Goal: Complete application form: Complete application form

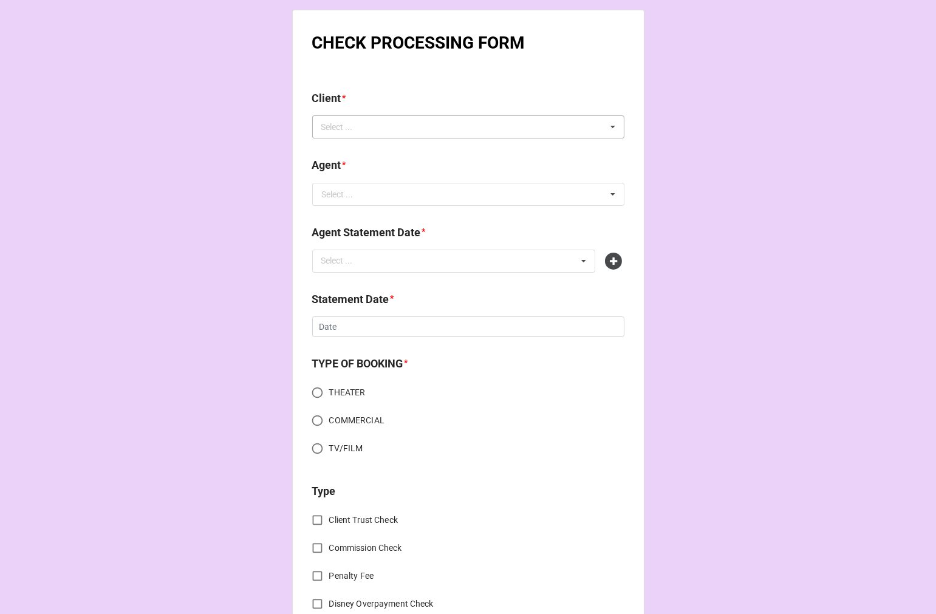
click at [388, 132] on div "Select ... No results found." at bounding box center [468, 126] width 312 height 23
click at [327, 126] on input "sofia" at bounding box center [343, 127] width 44 height 10
click at [325, 125] on input "sofia" at bounding box center [343, 127] width 44 height 10
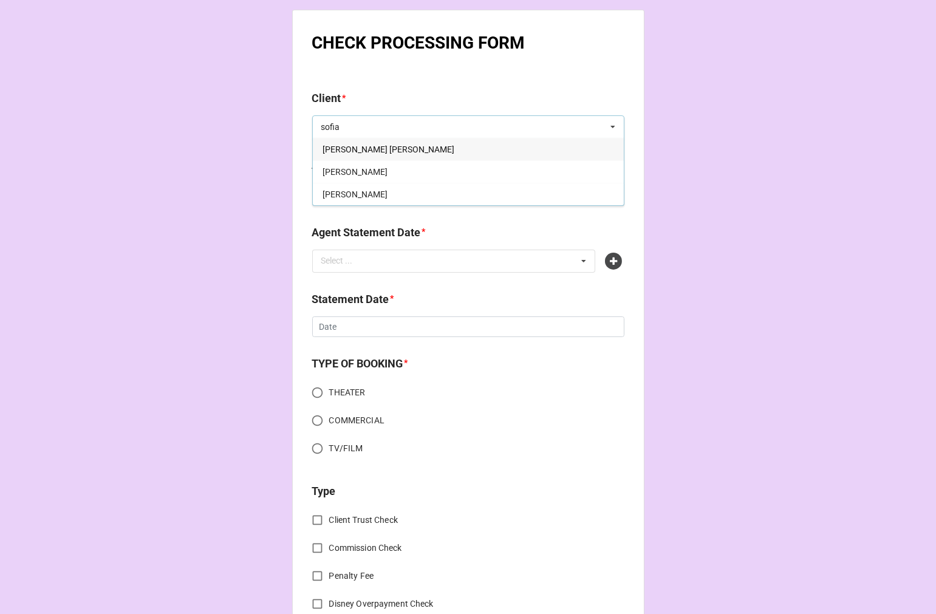
click at [338, 130] on input "sofia" at bounding box center [343, 127] width 44 height 10
type input "sof"
click at [373, 243] on span "[PERSON_NAME]" at bounding box center [355, 239] width 65 height 10
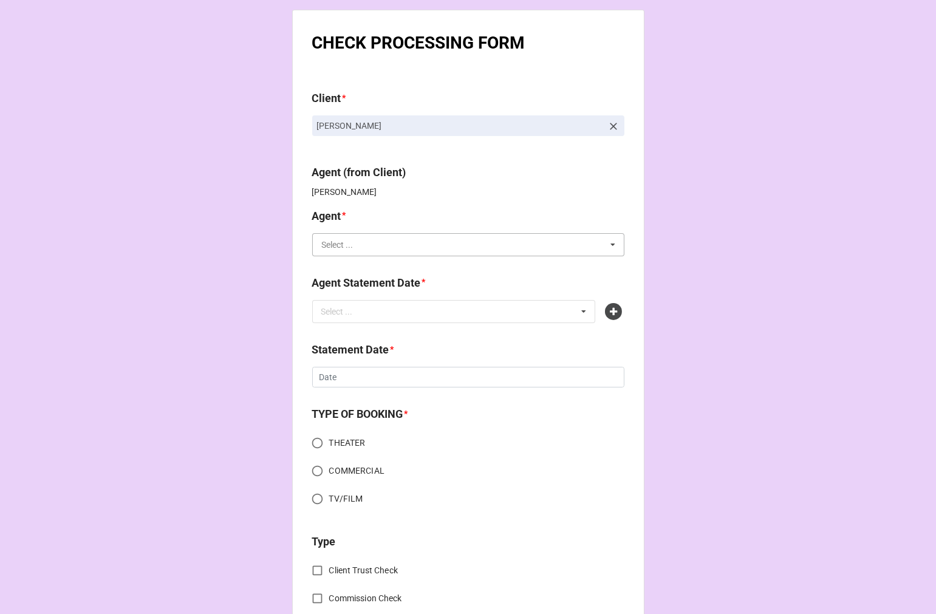
click at [347, 250] on input "text" at bounding box center [468, 245] width 311 height 22
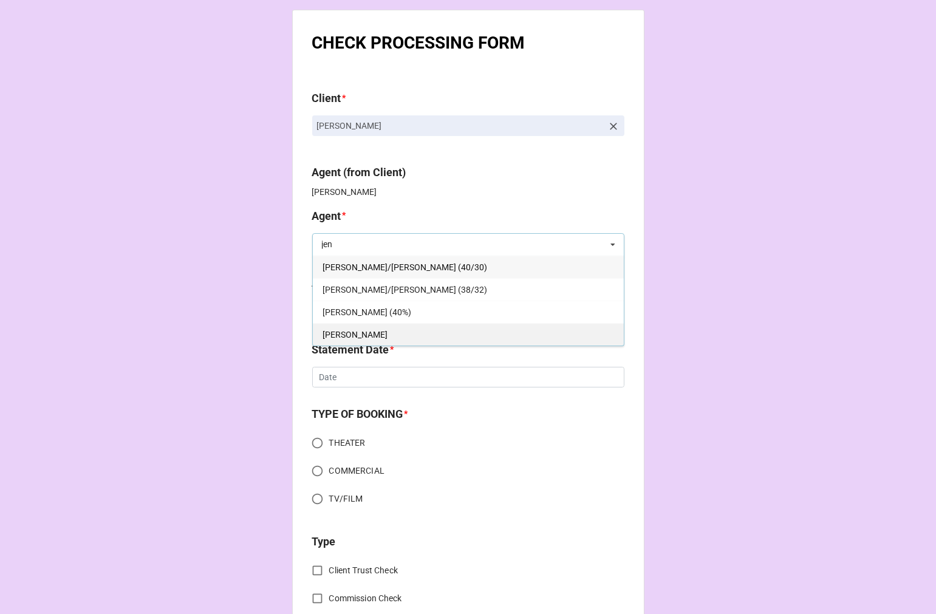
type input "jen"
click at [349, 340] on div "[PERSON_NAME]" at bounding box center [468, 334] width 311 height 22
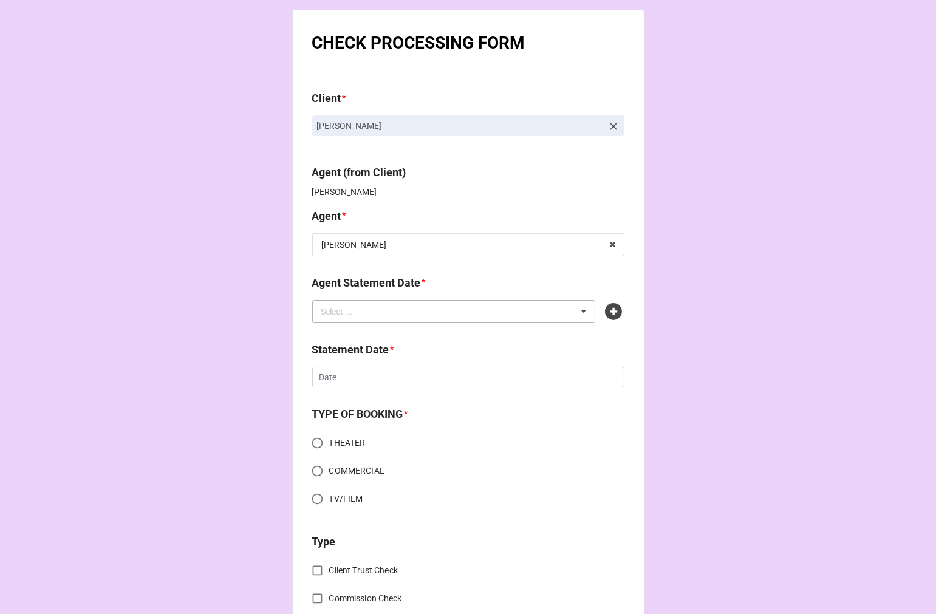
click at [406, 301] on div "Select ... No results found." at bounding box center [454, 311] width 284 height 23
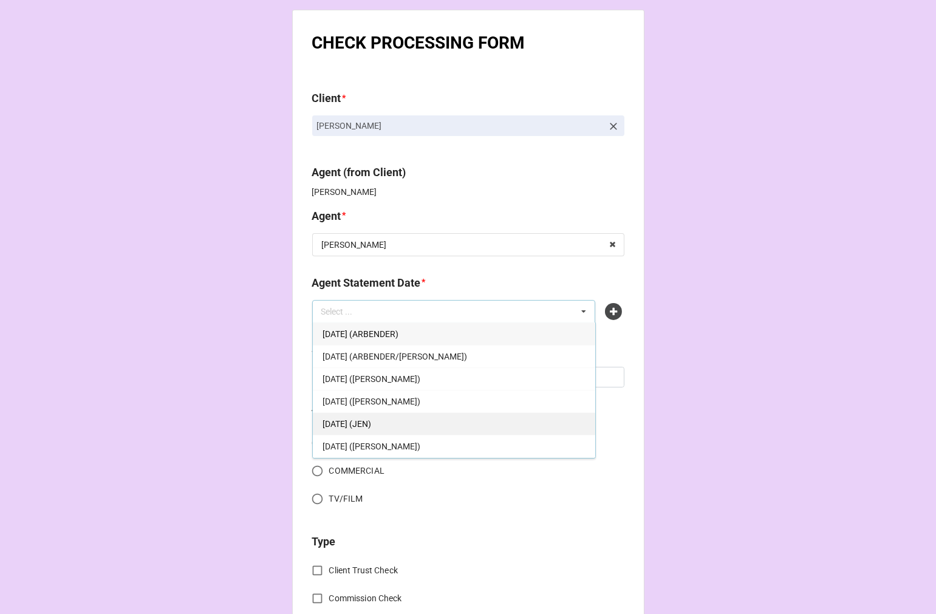
click at [371, 419] on span "[DATE] (JEN)" at bounding box center [347, 424] width 49 height 10
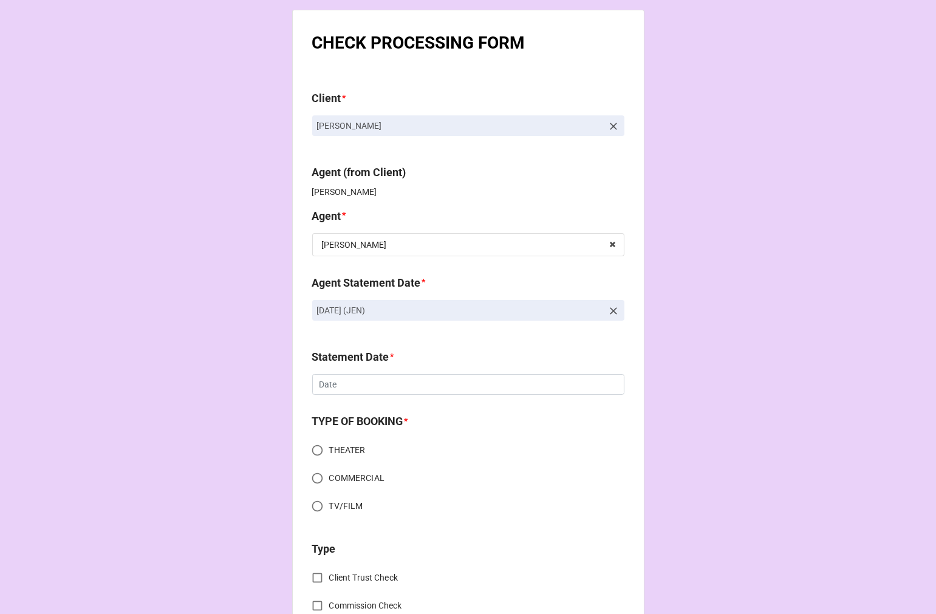
drag, startPoint x: 445, startPoint y: 308, endPoint x: 304, endPoint y: 311, distance: 140.3
copy p "[DATE] (JEN)"
click at [608, 311] on icon at bounding box center [613, 311] width 12 height 12
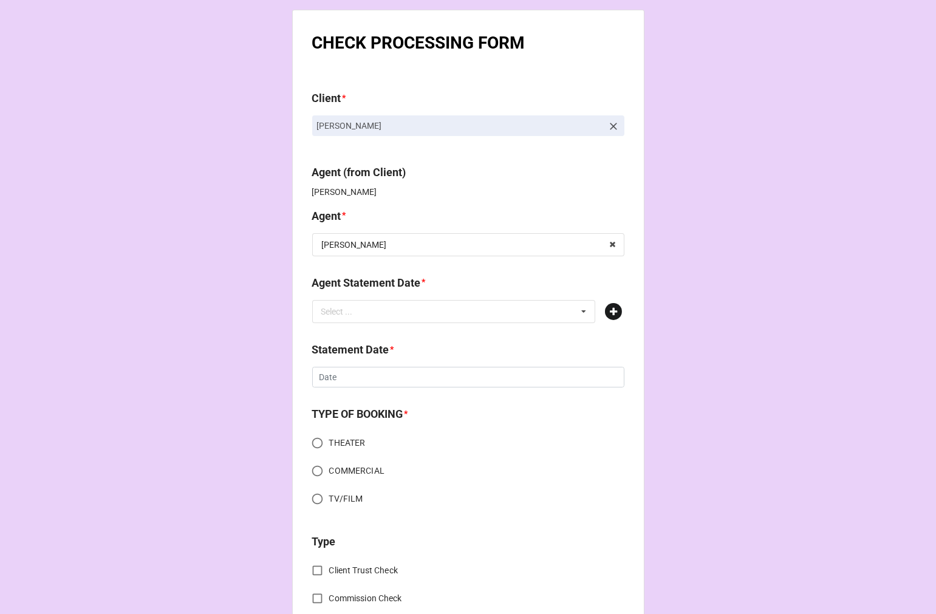
click at [611, 307] on icon at bounding box center [613, 311] width 17 height 17
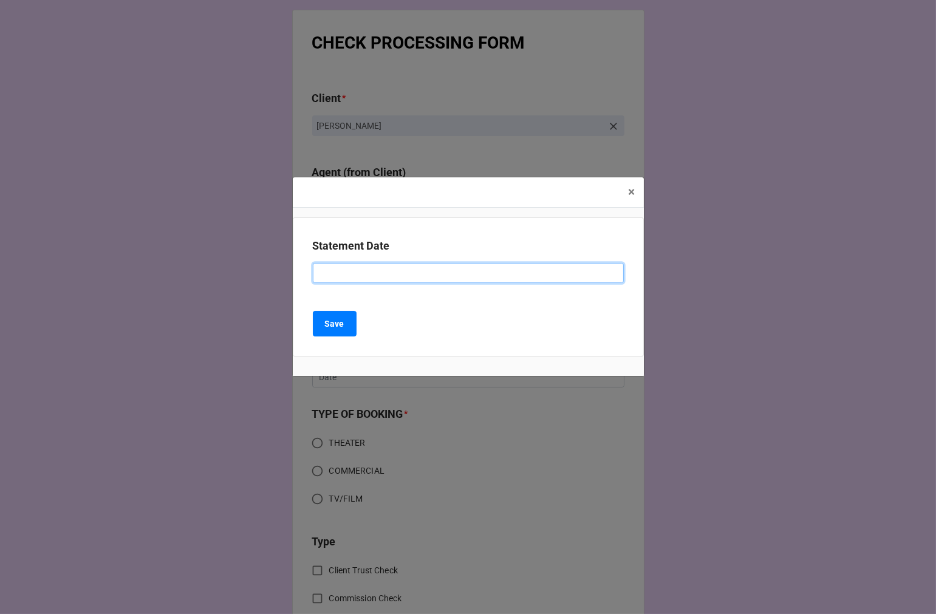
drag, startPoint x: 331, startPoint y: 274, endPoint x: 341, endPoint y: 270, distance: 10.4
click at [331, 272] on input at bounding box center [468, 273] width 311 height 21
paste input "[DATE] (JEN)"
click at [363, 269] on input "[DATE] (JEN)" at bounding box center [468, 273] width 311 height 21
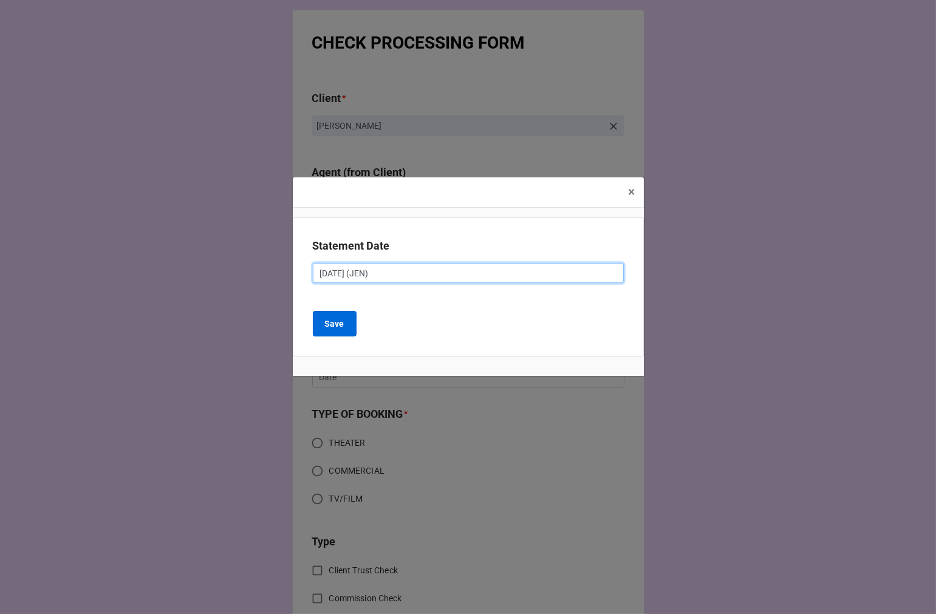
type input "[DATE] (JEN)"
click at [322, 326] on button "Save" at bounding box center [335, 324] width 44 height 26
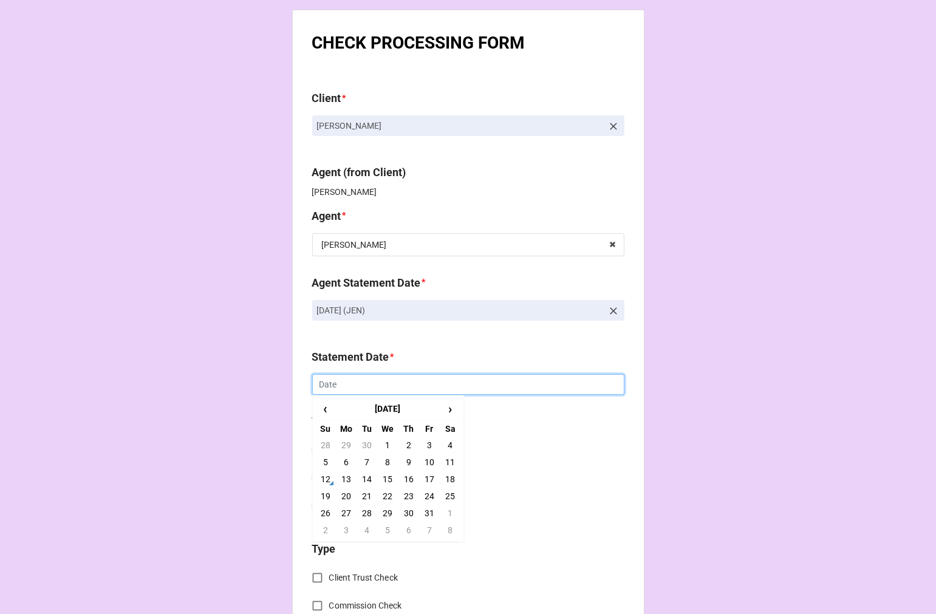
click at [366, 380] on input "text" at bounding box center [468, 384] width 312 height 21
click at [426, 512] on td "31" at bounding box center [429, 513] width 21 height 17
type input "[DATE]"
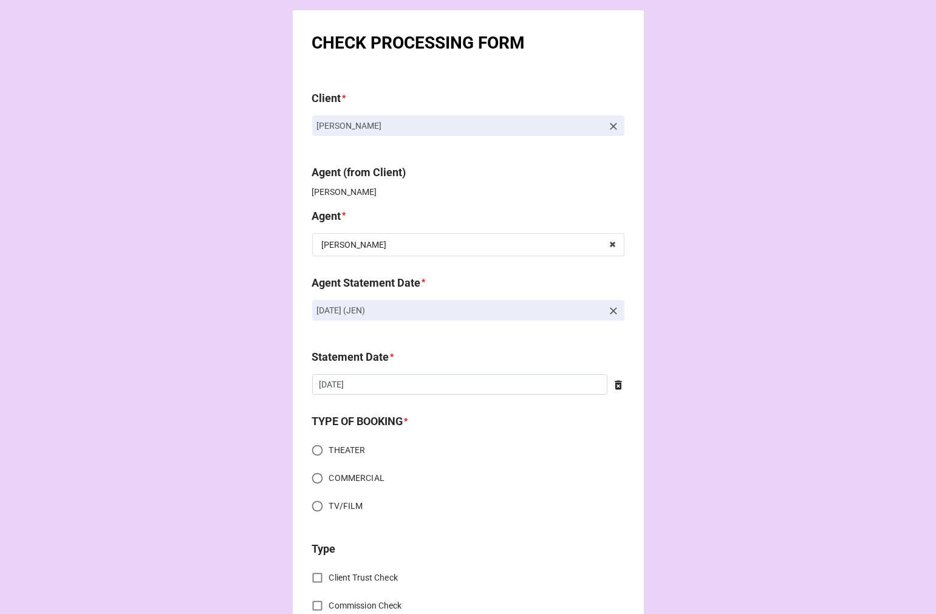
click at [318, 448] on input "THEATER" at bounding box center [318, 451] width 24 height 24
radio input "true"
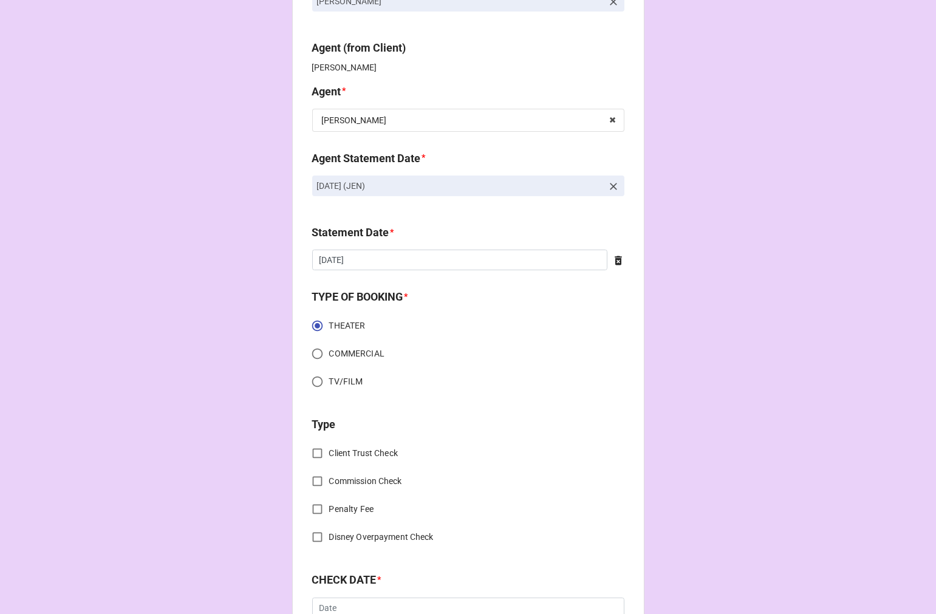
scroll to position [337, 0]
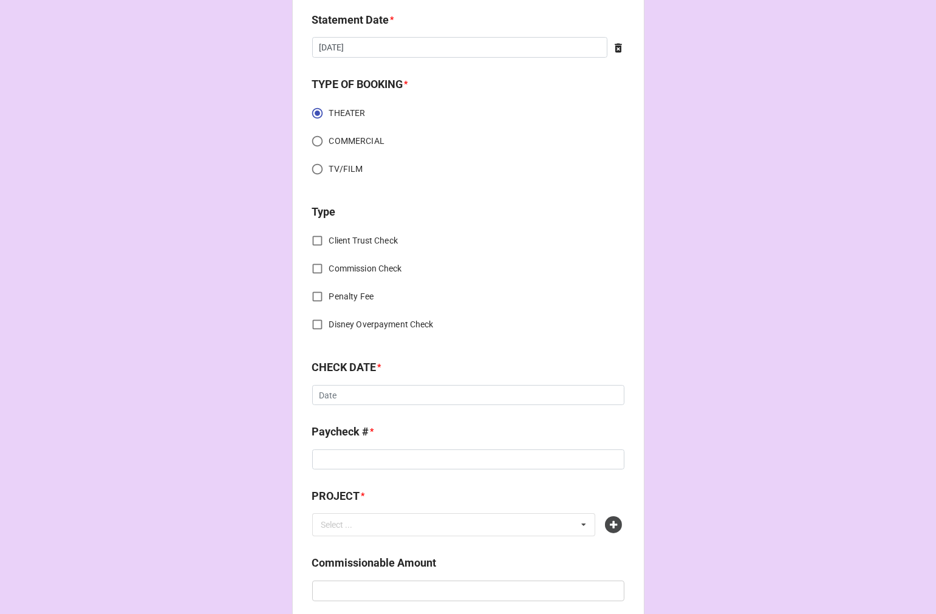
click at [314, 268] on input "Commission Check" at bounding box center [318, 269] width 24 height 24
checkbox input "true"
click at [379, 388] on input "text" at bounding box center [468, 397] width 311 height 22
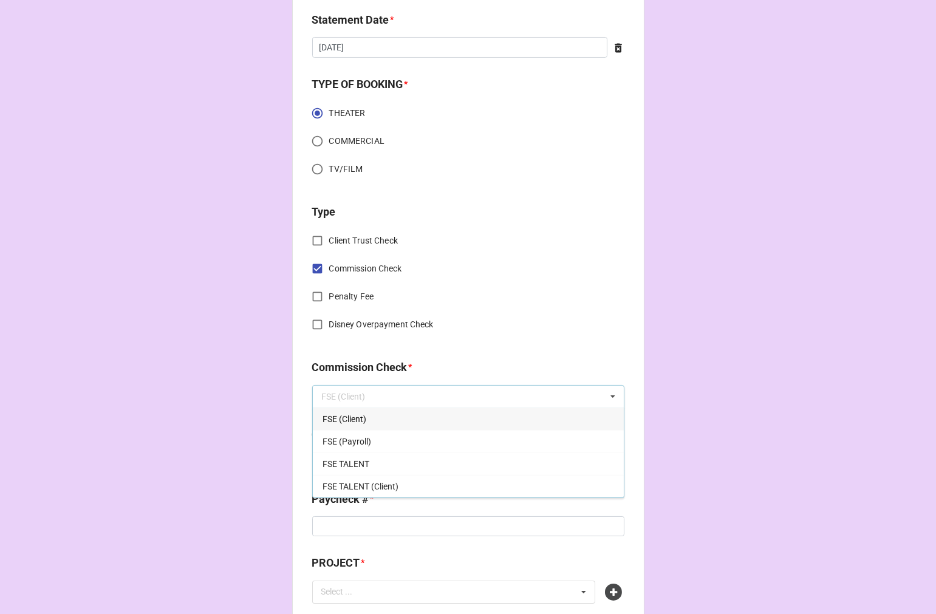
click at [360, 416] on span "FSE (Client)" at bounding box center [345, 419] width 44 height 10
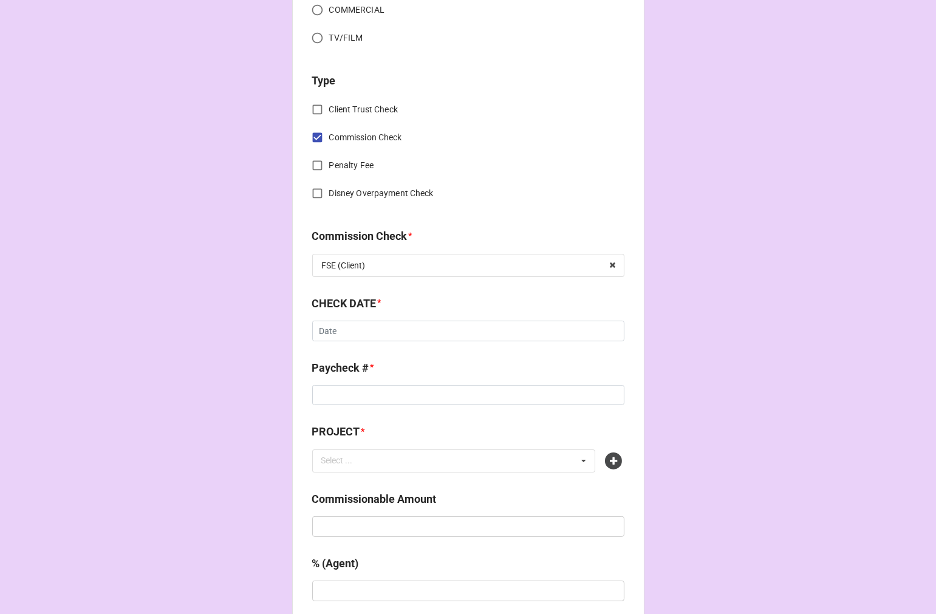
scroll to position [472, 0]
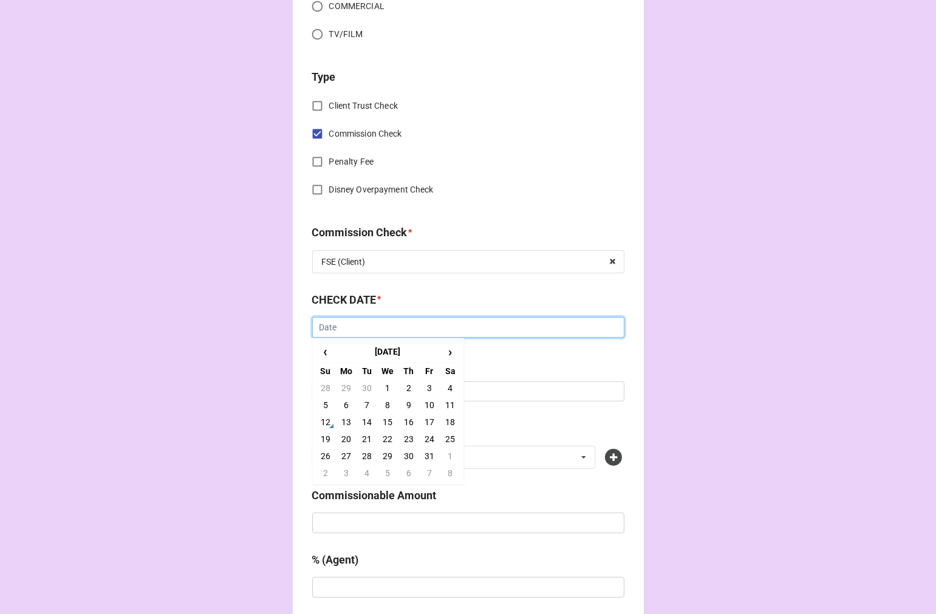
click at [357, 328] on input "text" at bounding box center [468, 327] width 312 height 21
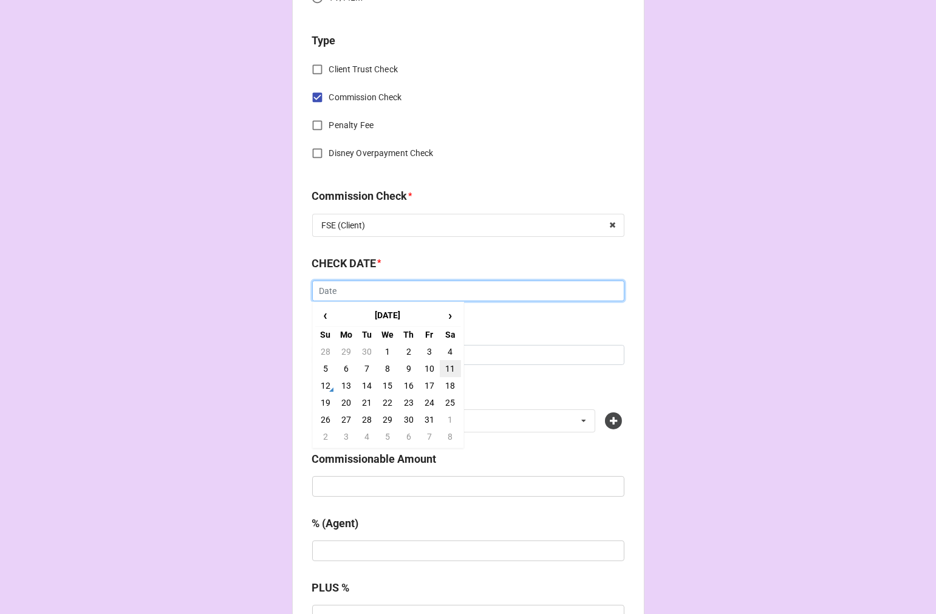
scroll to position [539, 0]
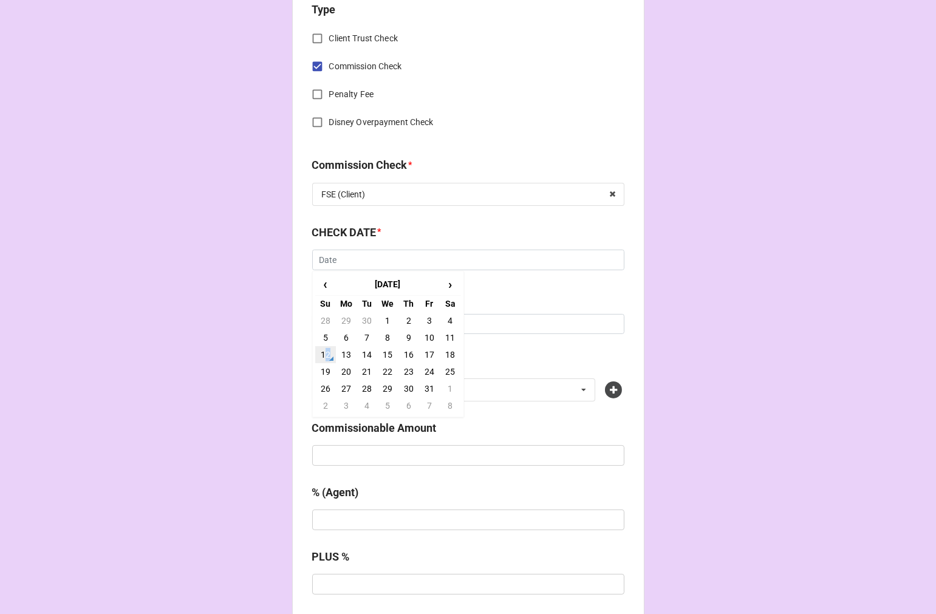
click at [324, 350] on td "12" at bounding box center [325, 354] width 21 height 17
type input "[DATE]"
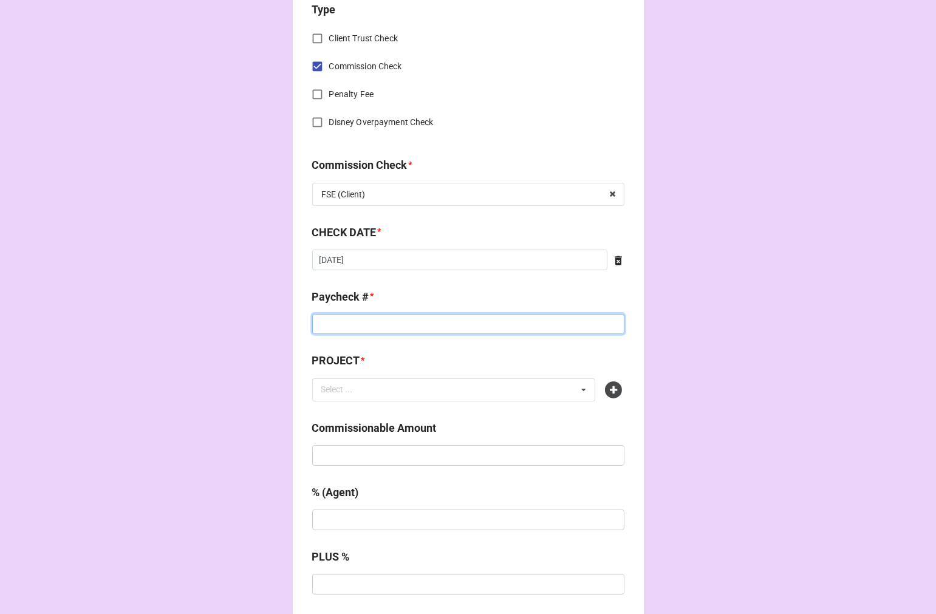
drag, startPoint x: 331, startPoint y: 326, endPoint x: 342, endPoint y: 324, distance: 11.1
click at [332, 326] on input at bounding box center [468, 324] width 312 height 21
type input "ZELLE"
click at [332, 398] on div "Select ... No results found." at bounding box center [454, 389] width 284 height 23
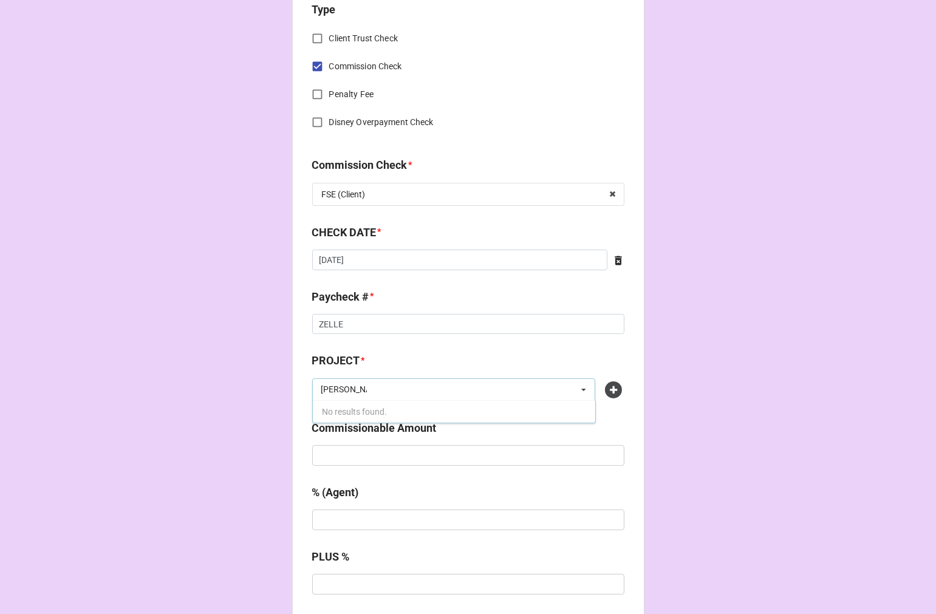
type input "[PERSON_NAME]"
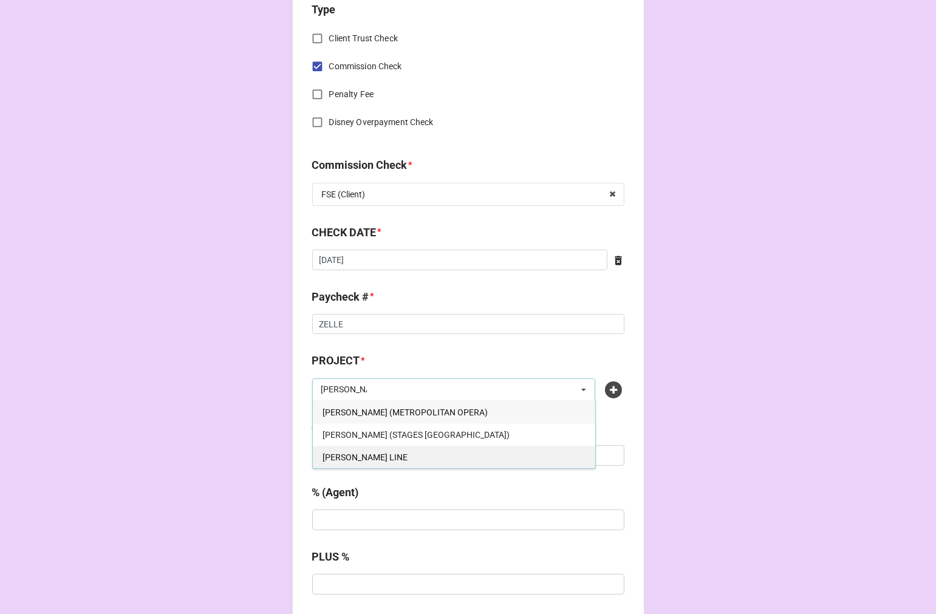
click at [392, 454] on div "[PERSON_NAME] LINE" at bounding box center [454, 457] width 282 height 22
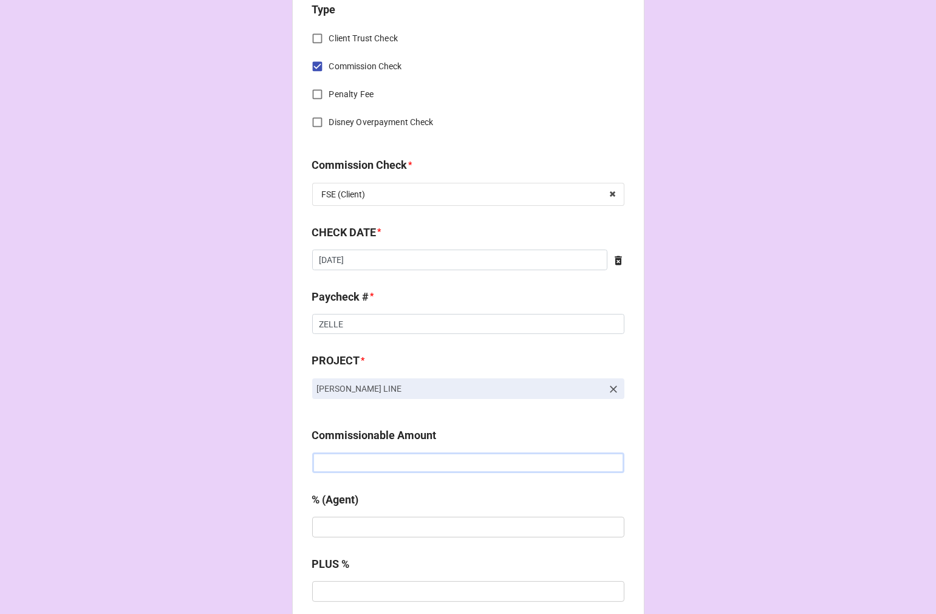
click at [359, 462] on input "text" at bounding box center [468, 463] width 312 height 21
paste input "$4,269.48"
type input "$4,269.48"
click at [368, 531] on input "text" at bounding box center [468, 527] width 312 height 21
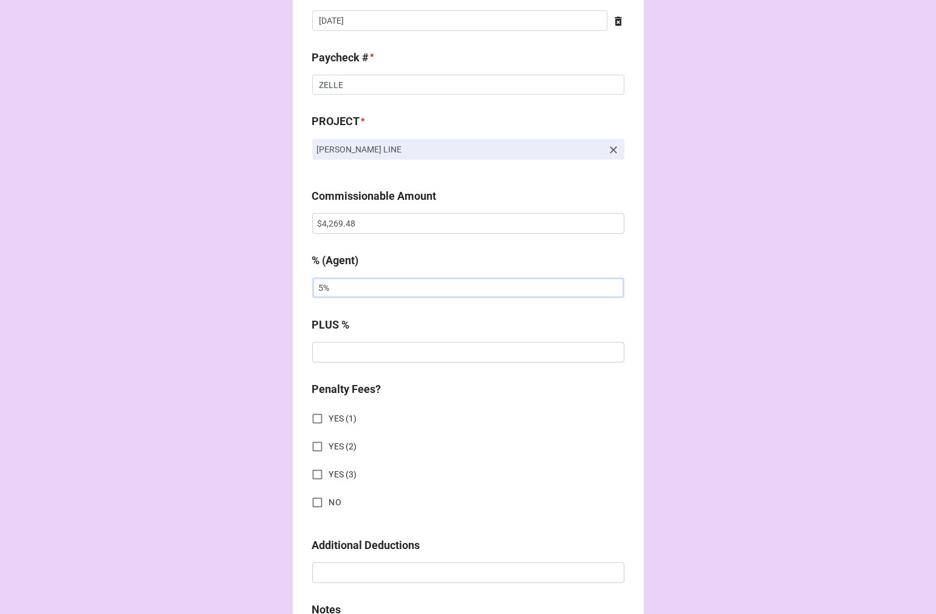
scroll to position [1147, 0]
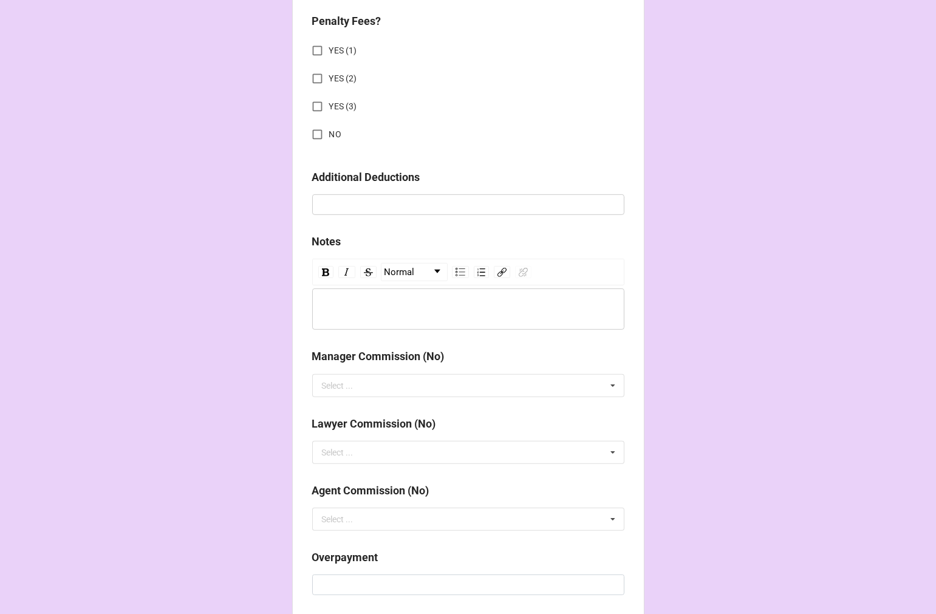
type input "5%"
drag, startPoint x: 308, startPoint y: 136, endPoint x: 364, endPoint y: 237, distance: 115.6
click at [309, 136] on input "NO" at bounding box center [318, 135] width 24 height 24
checkbox input "true"
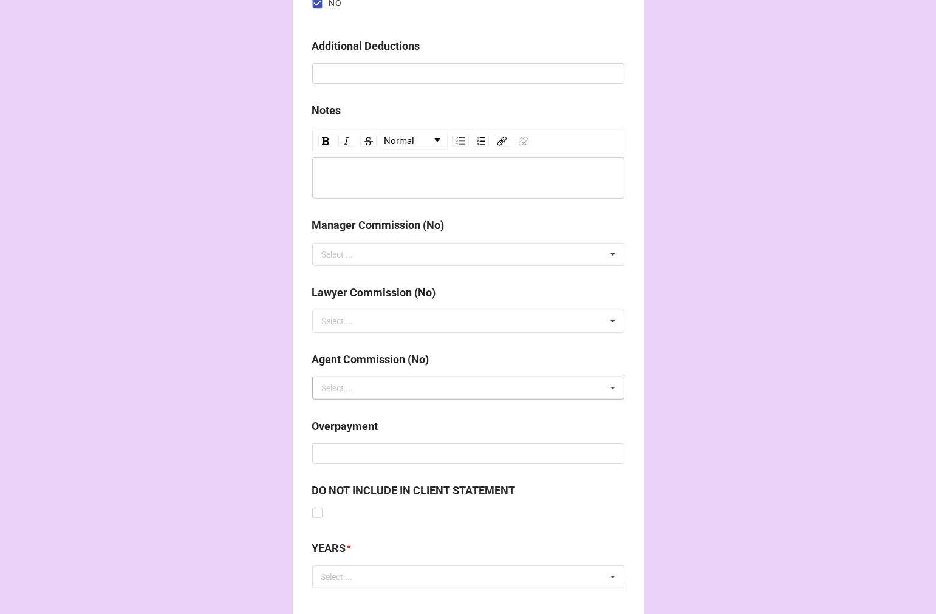
scroll to position [1345, 0]
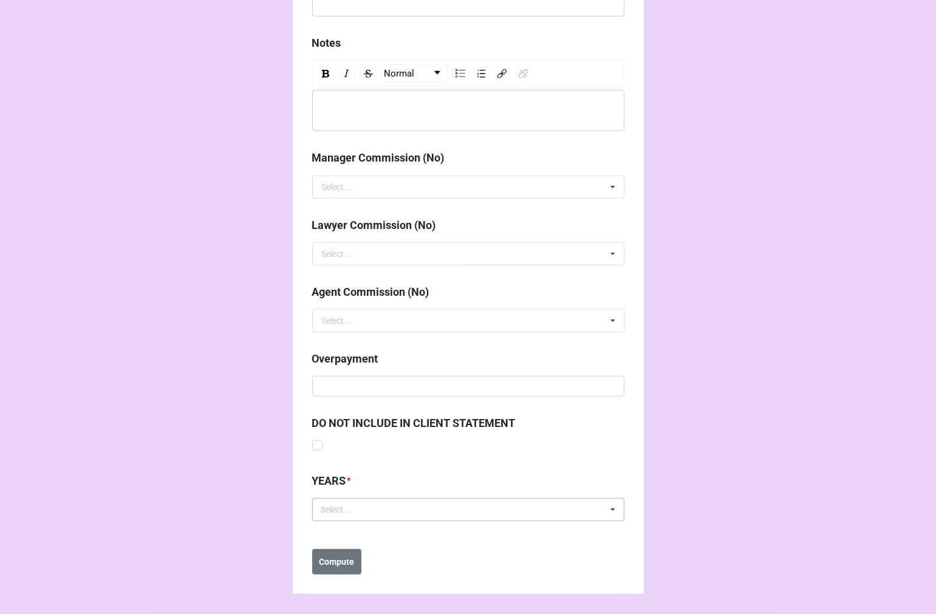
click at [347, 519] on div "Select ... No results found." at bounding box center [468, 509] width 312 height 23
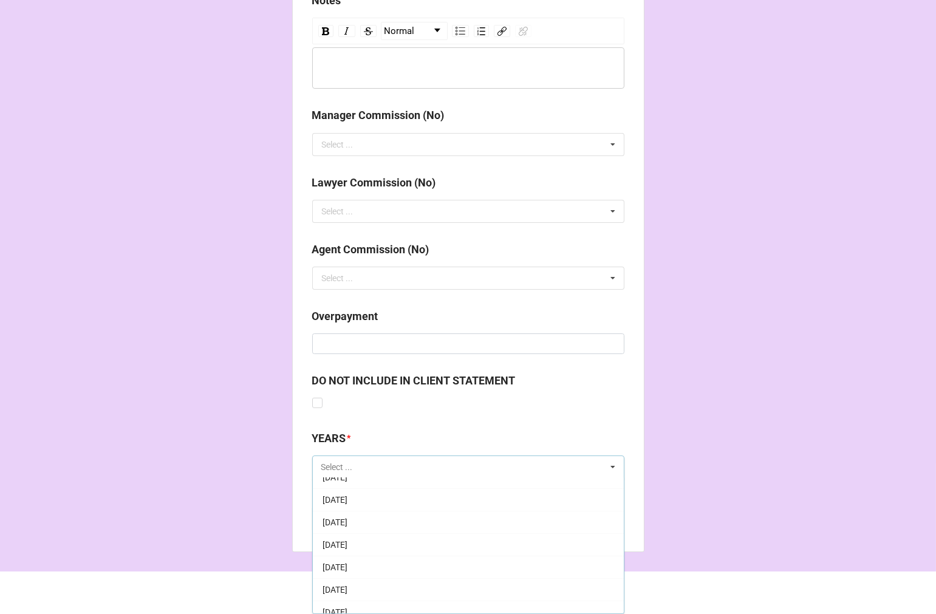
scroll to position [135, 0]
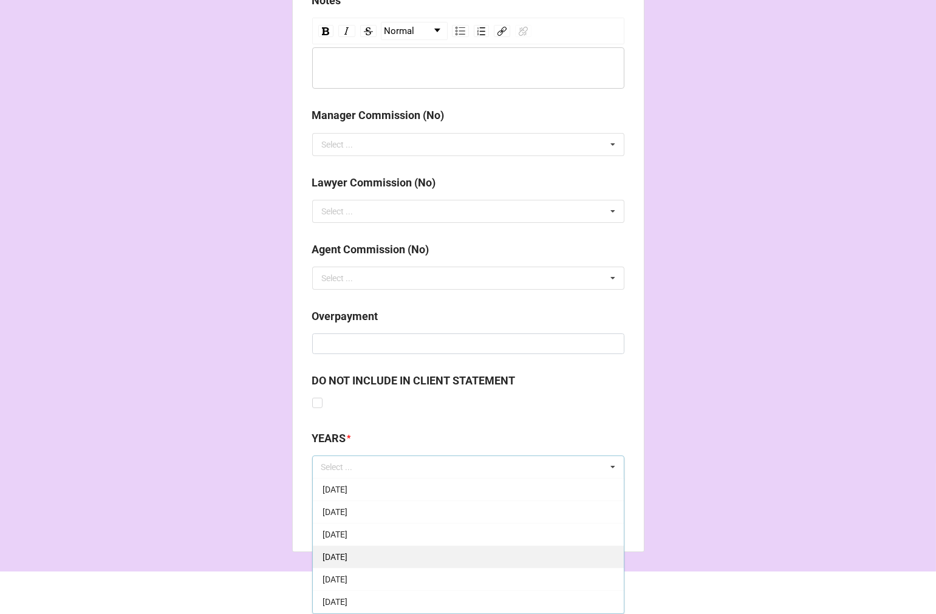
click at [347, 552] on span "[DATE]" at bounding box center [335, 557] width 25 height 10
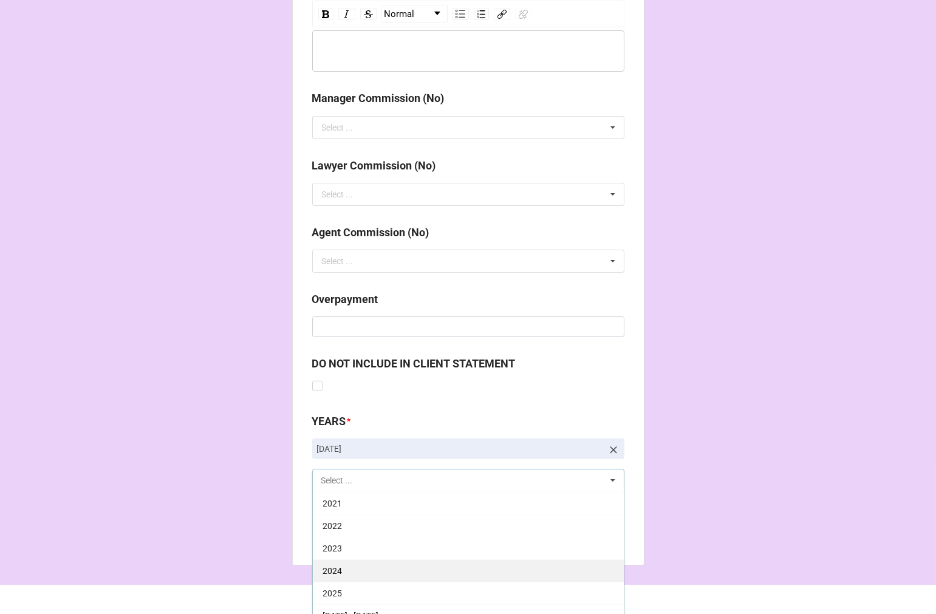
scroll to position [1418, 0]
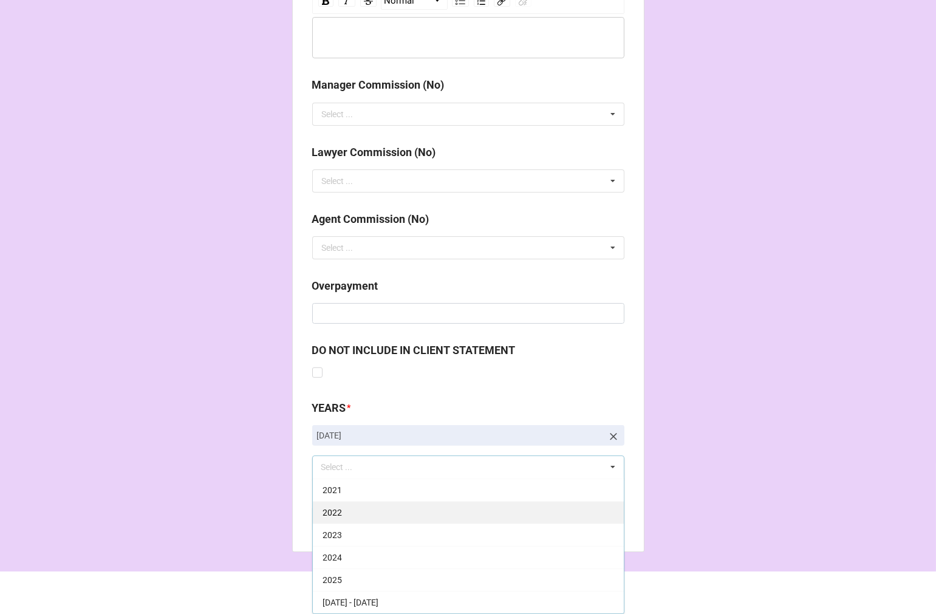
drag, startPoint x: 335, startPoint y: 577, endPoint x: 372, endPoint y: 560, distance: 41.3
click at [336, 575] on span "2025" at bounding box center [332, 580] width 19 height 10
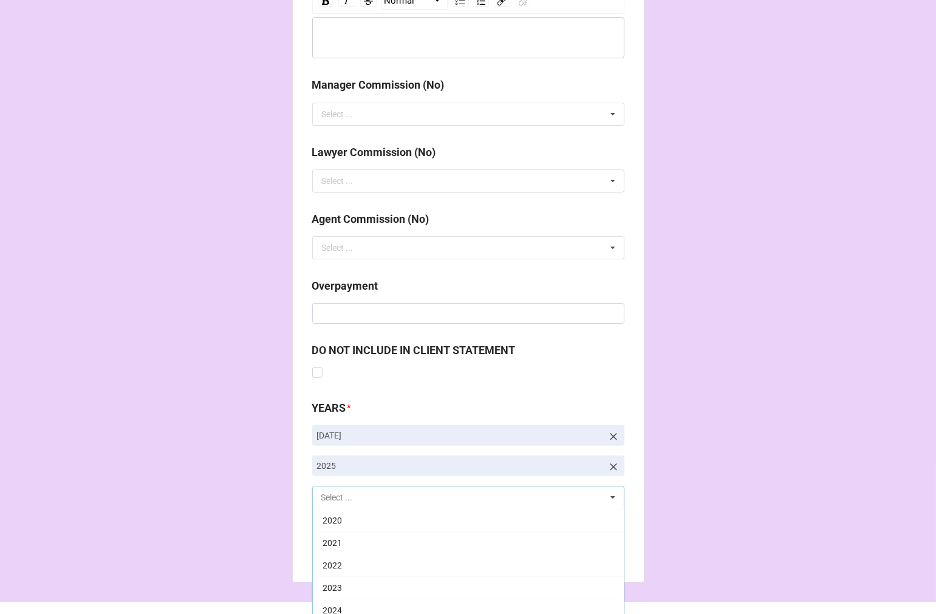
scroll to position [247, 0]
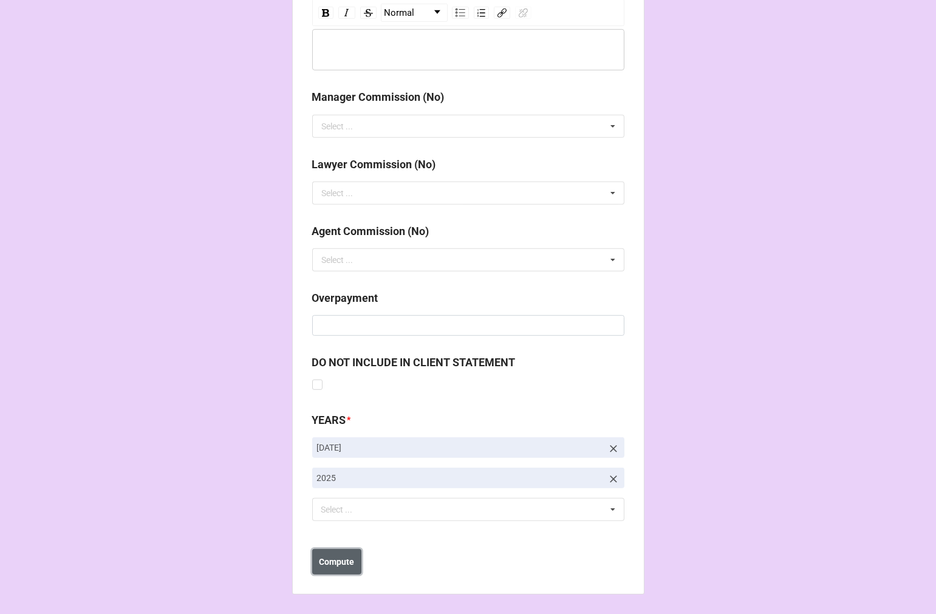
click at [340, 563] on b "Compute" at bounding box center [336, 562] width 35 height 13
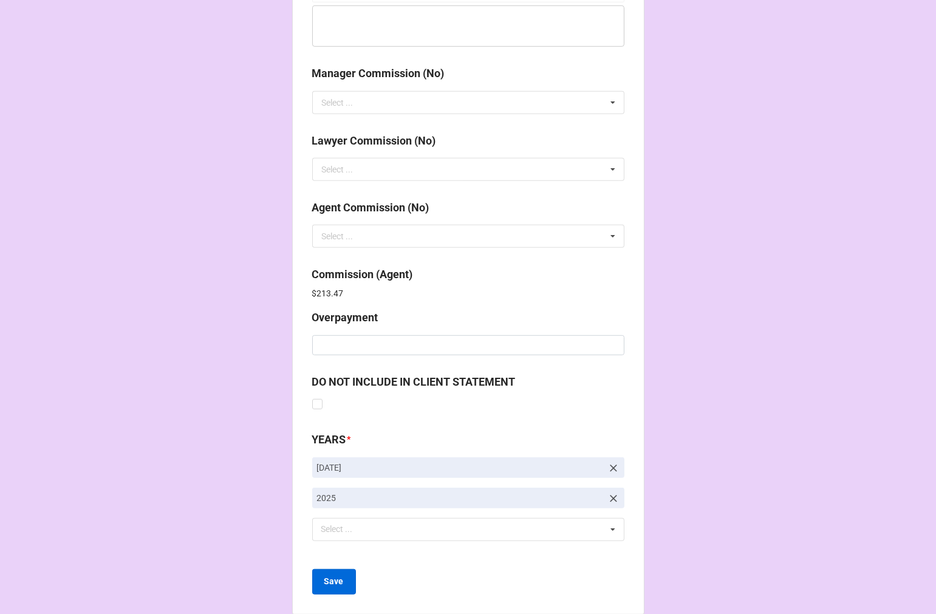
scroll to position [1449, 0]
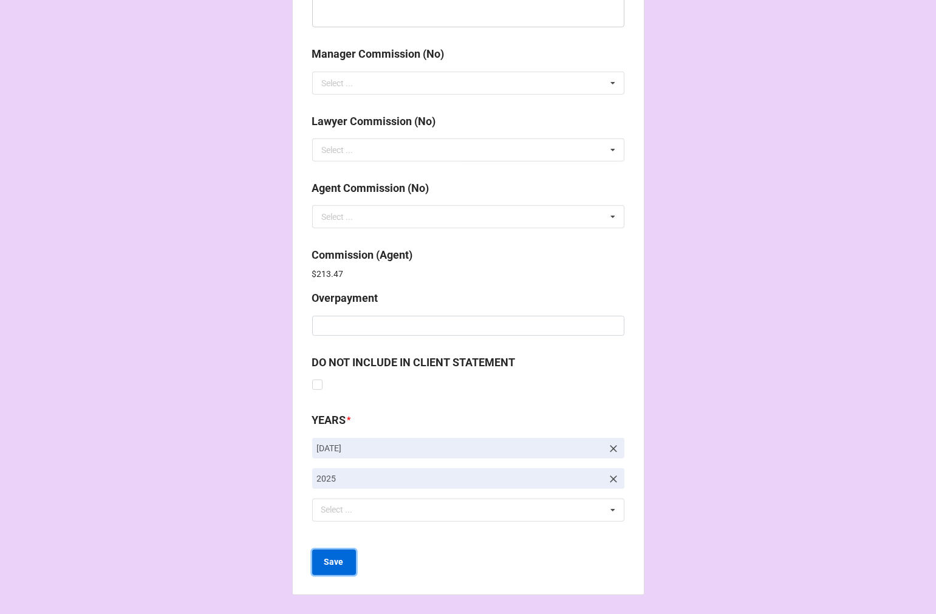
click at [327, 556] on b "Save" at bounding box center [333, 562] width 19 height 13
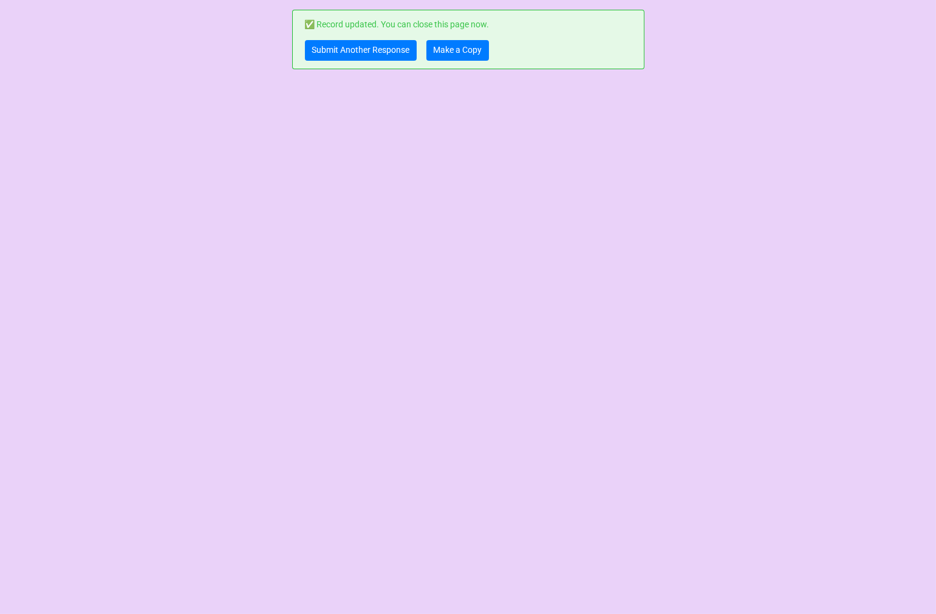
scroll to position [0, 0]
